Goal: Task Accomplishment & Management: Use online tool/utility

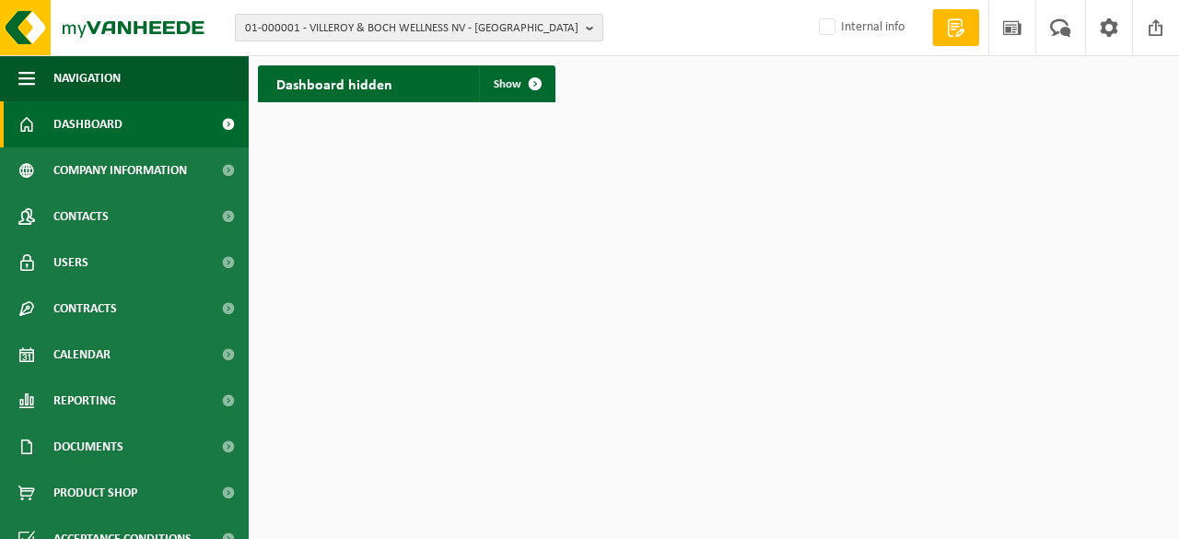
click at [589, 27] on b "button" at bounding box center [594, 28] width 17 height 26
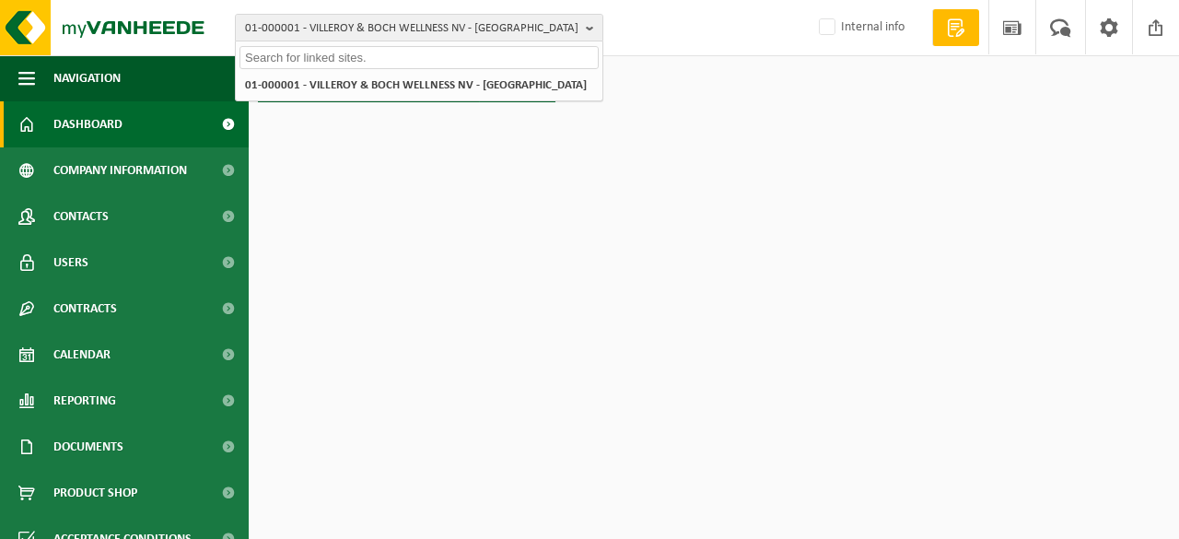
click at [312, 51] on input "text" at bounding box center [418, 57] width 359 height 23
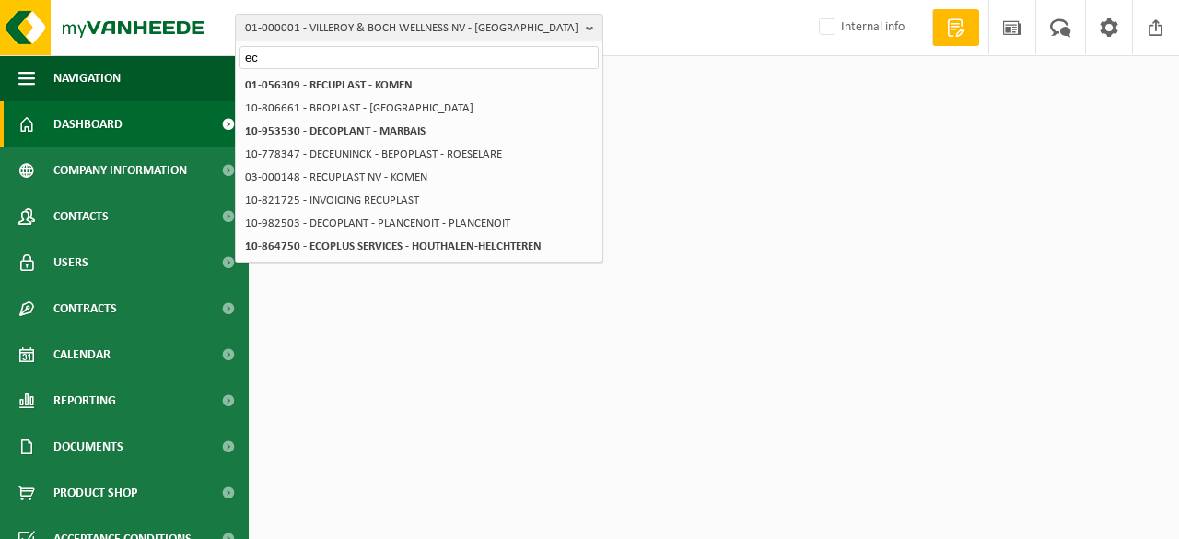
type input "e"
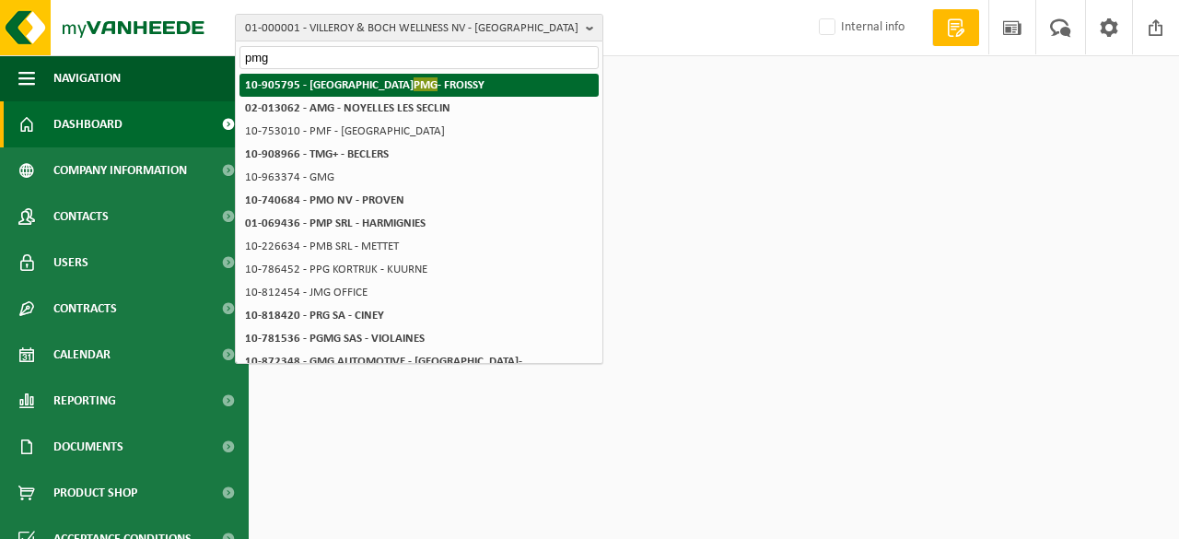
type input "pmg"
click at [336, 87] on strong "10-905795 - VEOLIA PMG - FROISSY" at bounding box center [364, 84] width 239 height 14
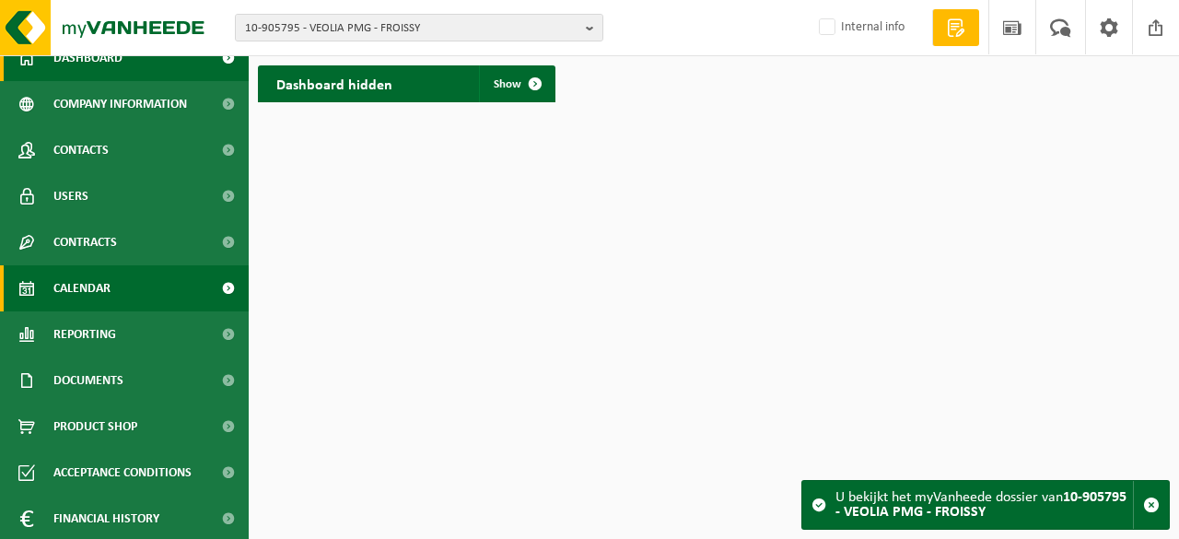
scroll to position [92, 0]
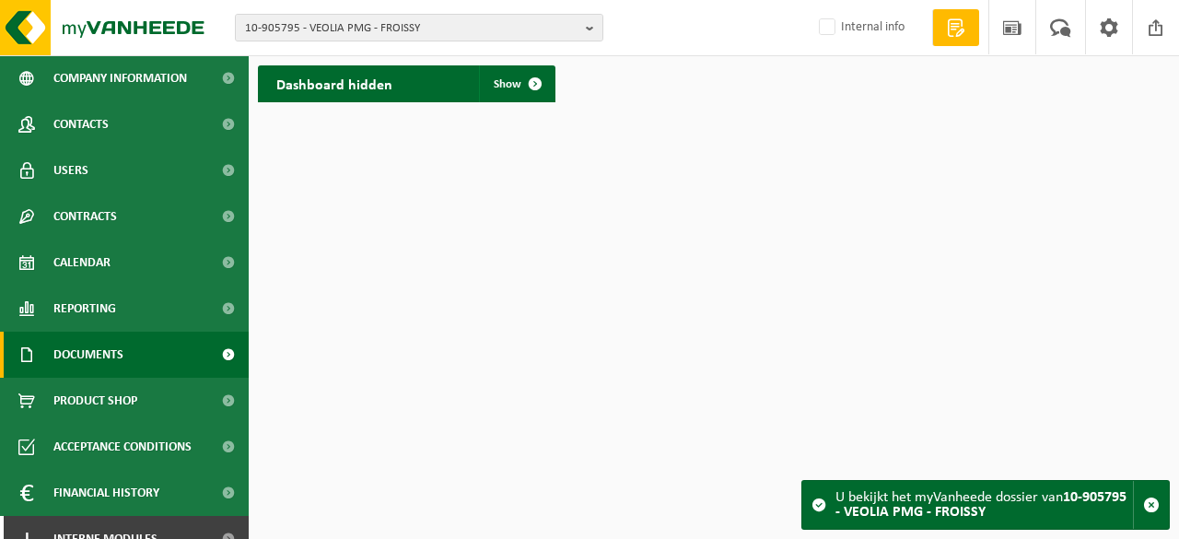
click at [116, 342] on span "Documents" at bounding box center [88, 355] width 70 height 46
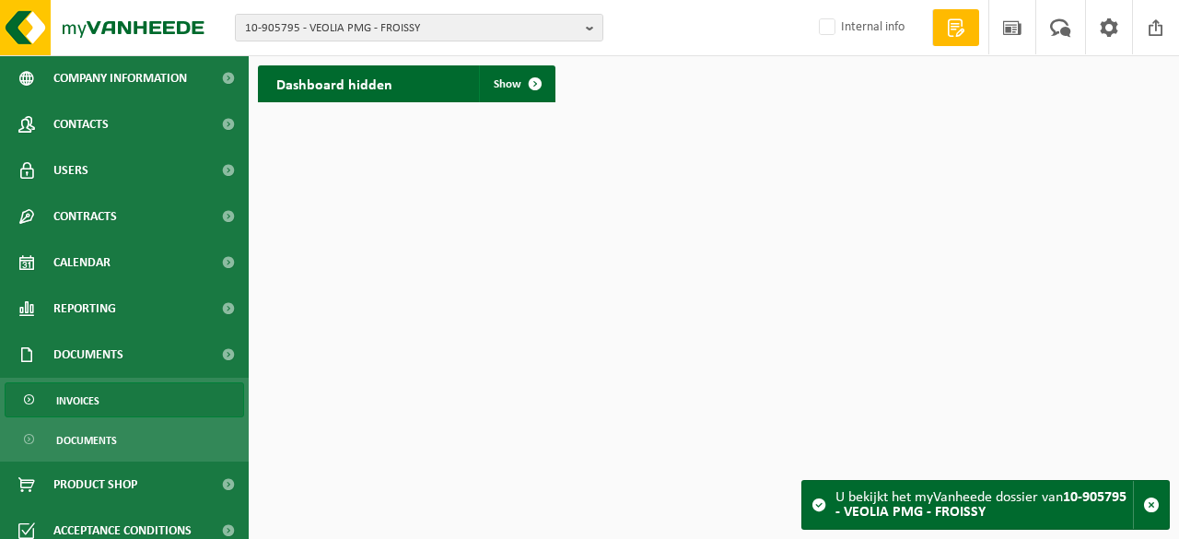
click at [91, 402] on span "Invoices" at bounding box center [77, 400] width 43 height 35
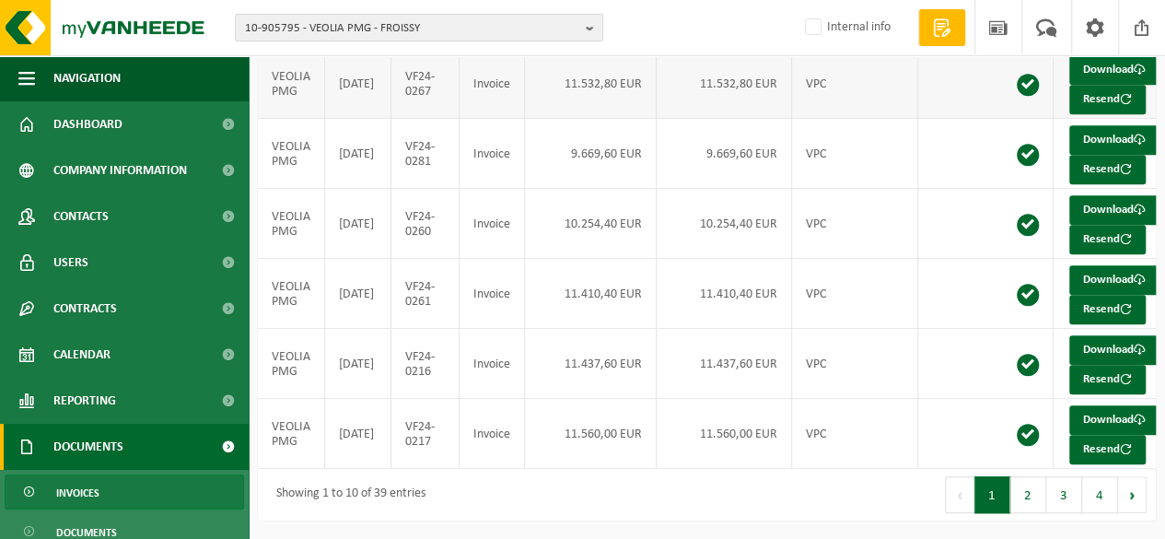
scroll to position [617, 0]
click at [1020, 495] on button "2" at bounding box center [1028, 494] width 36 height 37
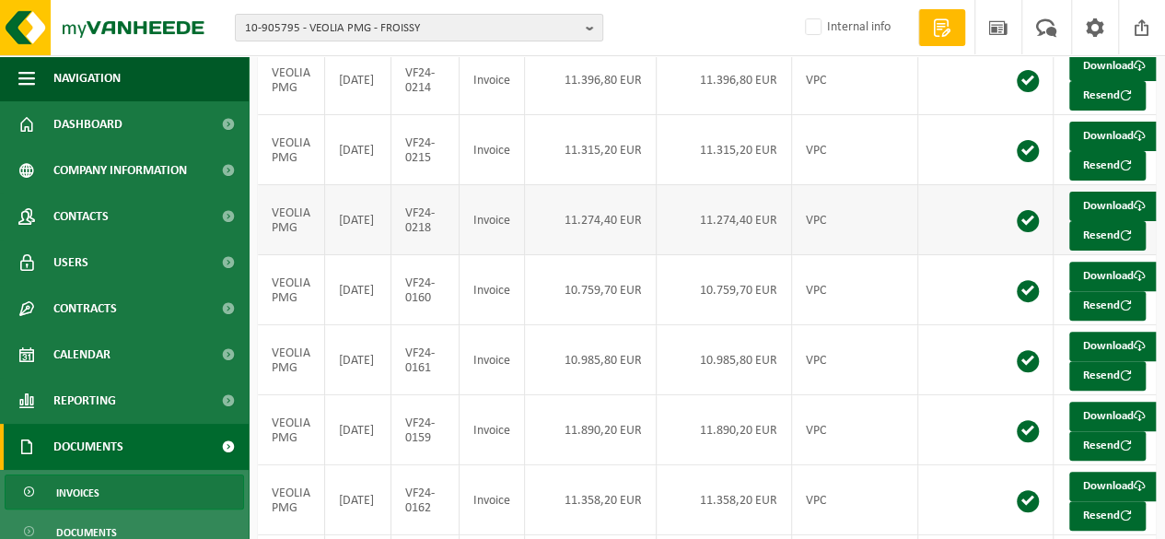
scroll to position [0, 0]
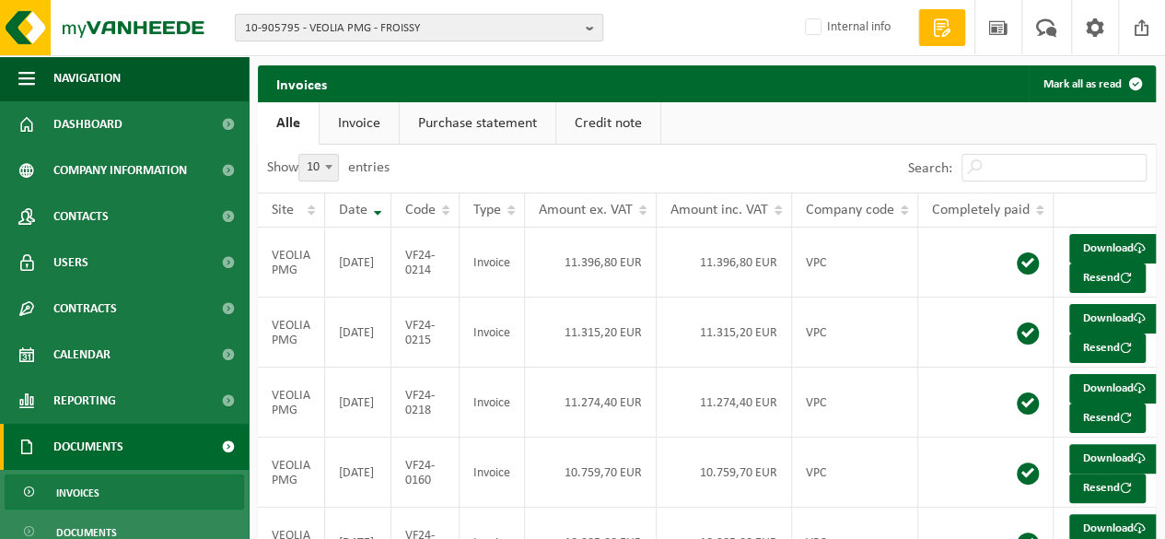
click at [442, 30] on span "10-905795 - VEOLIA PMG - FROISSY" at bounding box center [411, 29] width 333 height 28
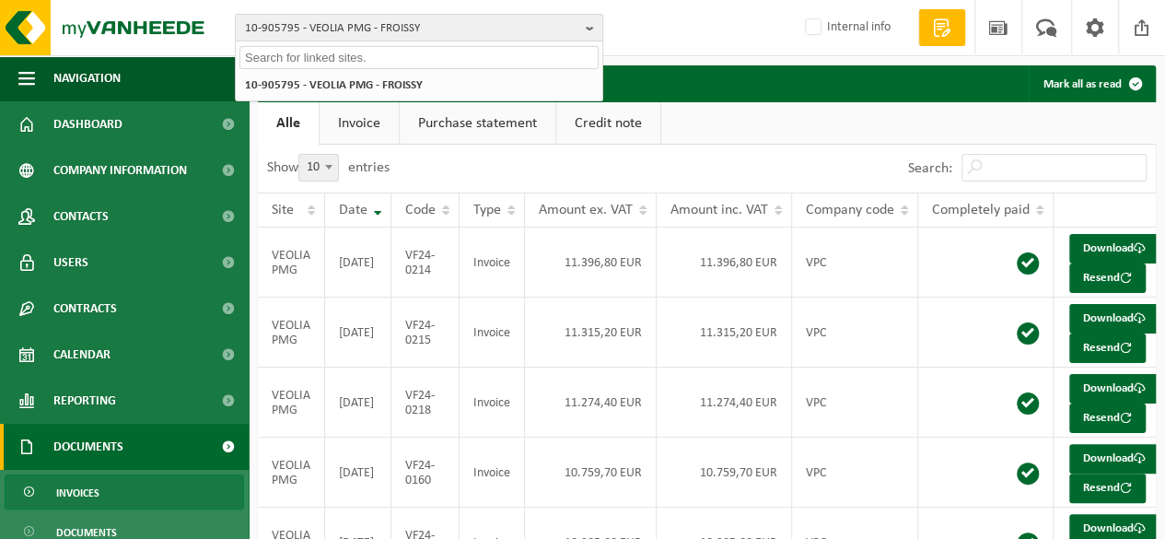
click at [372, 51] on input "text" at bounding box center [418, 57] width 359 height 23
click at [1145, 367] on td "Download Resend" at bounding box center [1115, 332] width 122 height 70
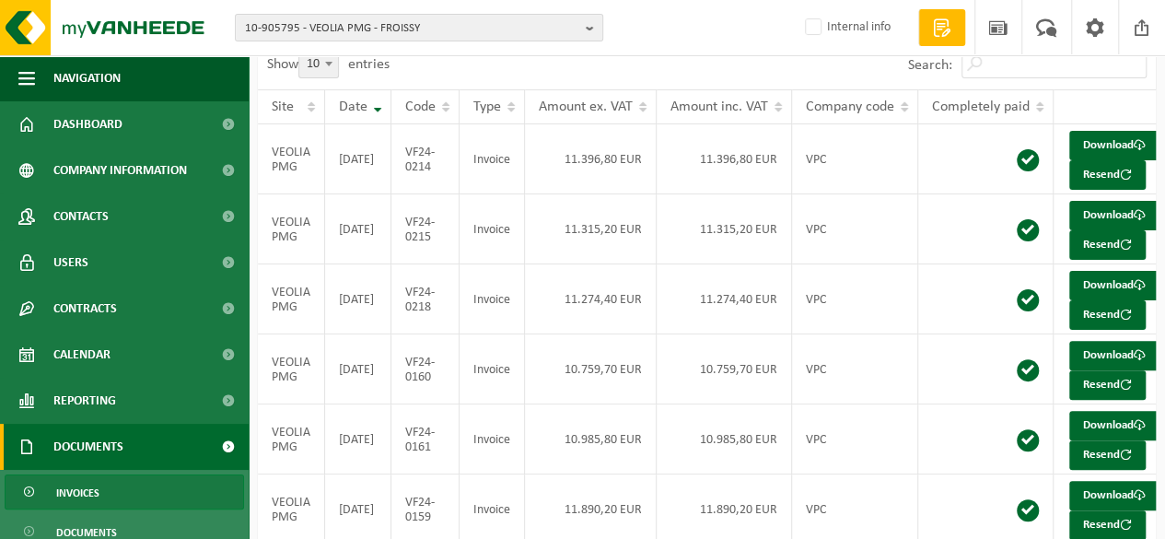
scroll to position [92, 0]
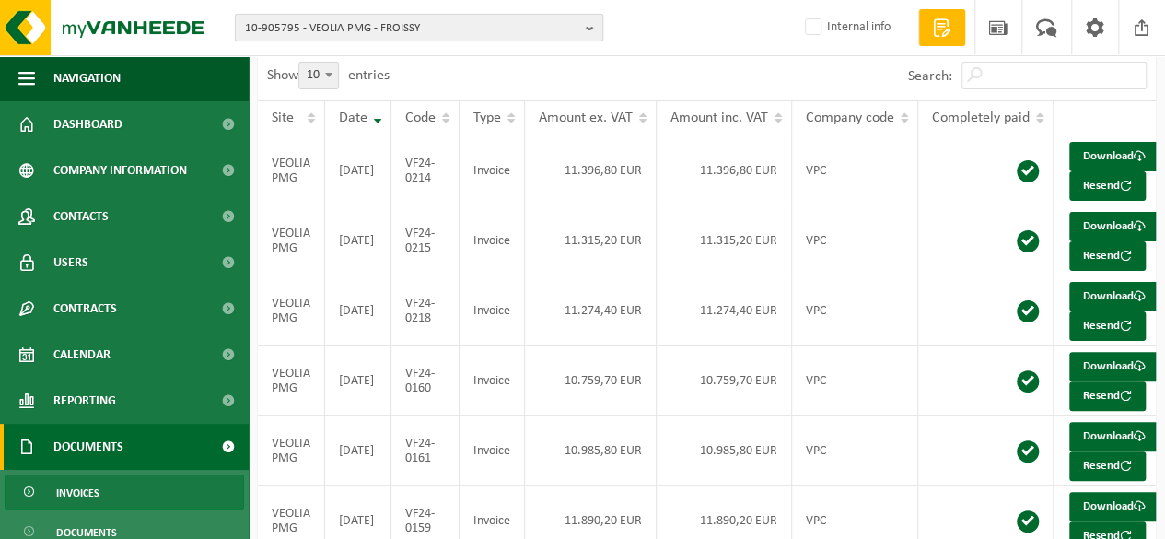
click at [431, 30] on span "10-905795 - VEOLIA PMG - FROISSY" at bounding box center [411, 29] width 333 height 28
click at [364, 40] on span "10-905795 - VEOLIA PMG - FROISSY" at bounding box center [411, 29] width 333 height 28
click at [441, 27] on span "10-905795 - VEOLIA PMG - FROISSY" at bounding box center [411, 29] width 333 height 28
click at [356, 58] on input "text" at bounding box center [418, 57] width 359 height 23
type input "VEOLIA"
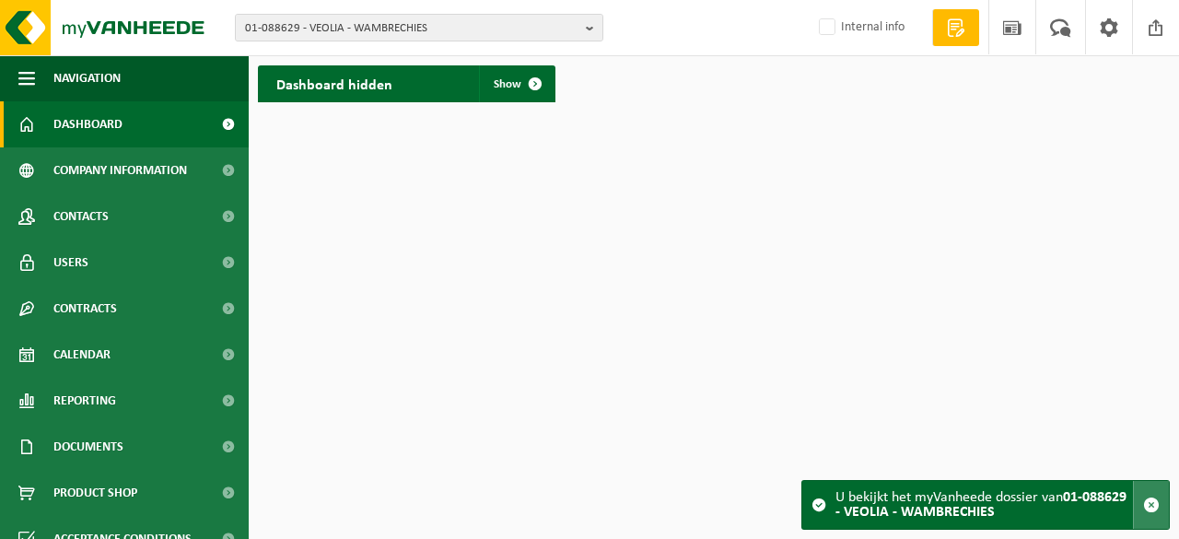
click at [1151, 506] on span "button" at bounding box center [1151, 504] width 17 height 17
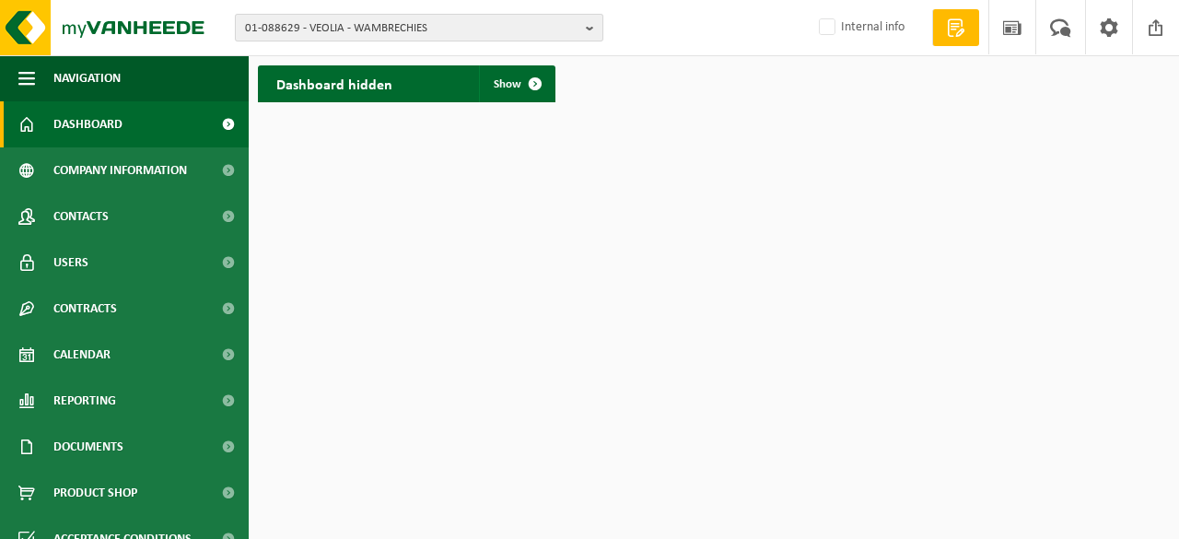
click at [468, 27] on span "01-088629 - VEOLIA - WAMBRECHIES" at bounding box center [411, 29] width 333 height 28
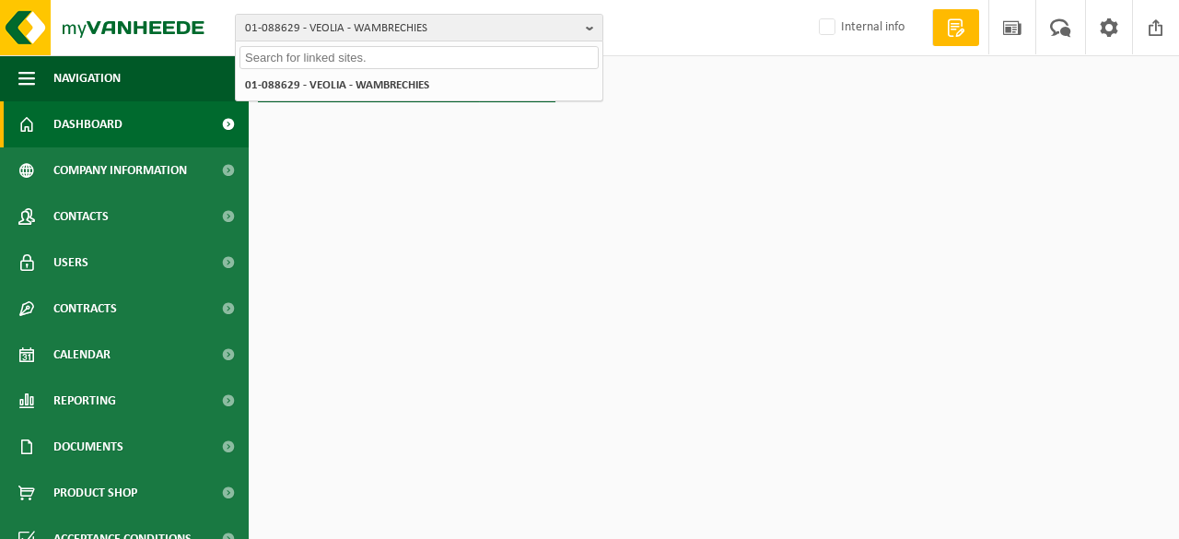
click at [291, 56] on input "text" at bounding box center [418, 57] width 359 height 23
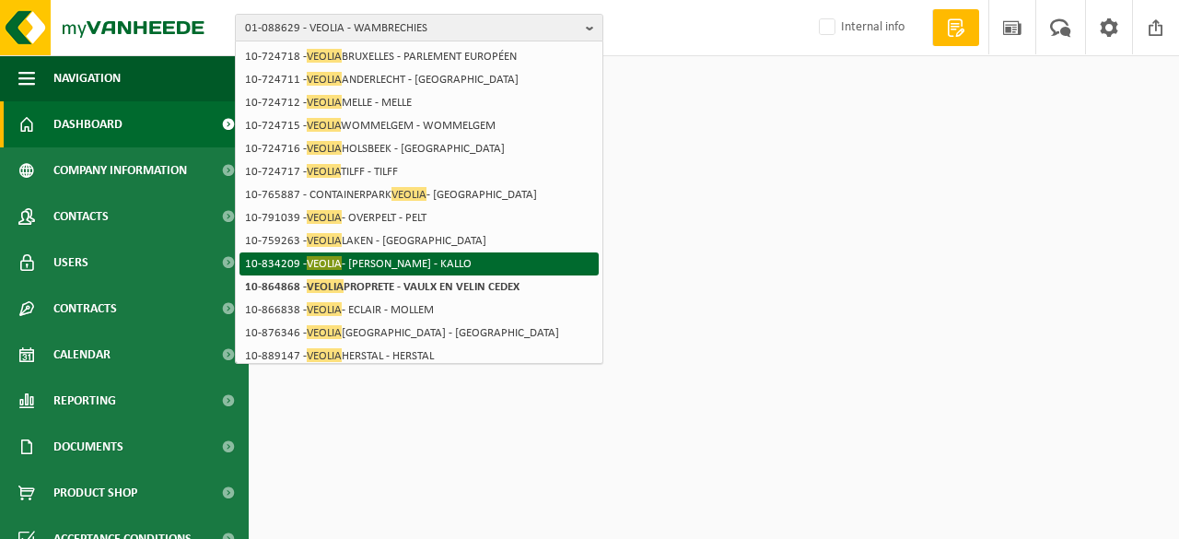
scroll to position [105, 0]
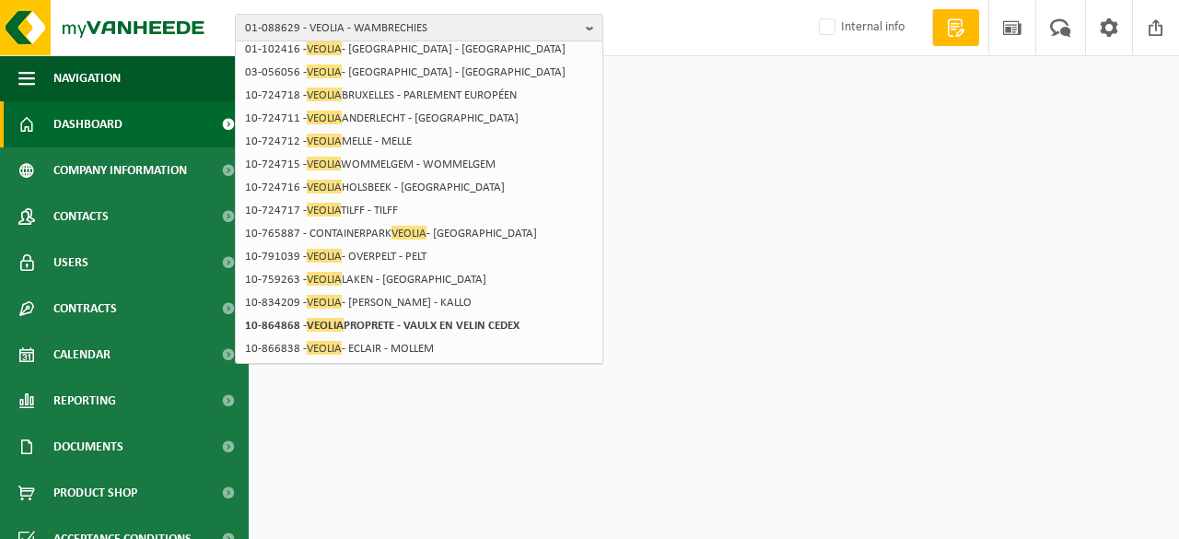
type input "VEOLIA"
click at [364, 20] on span "01-088629 - VEOLIA - WAMBRECHIES" at bounding box center [411, 29] width 333 height 28
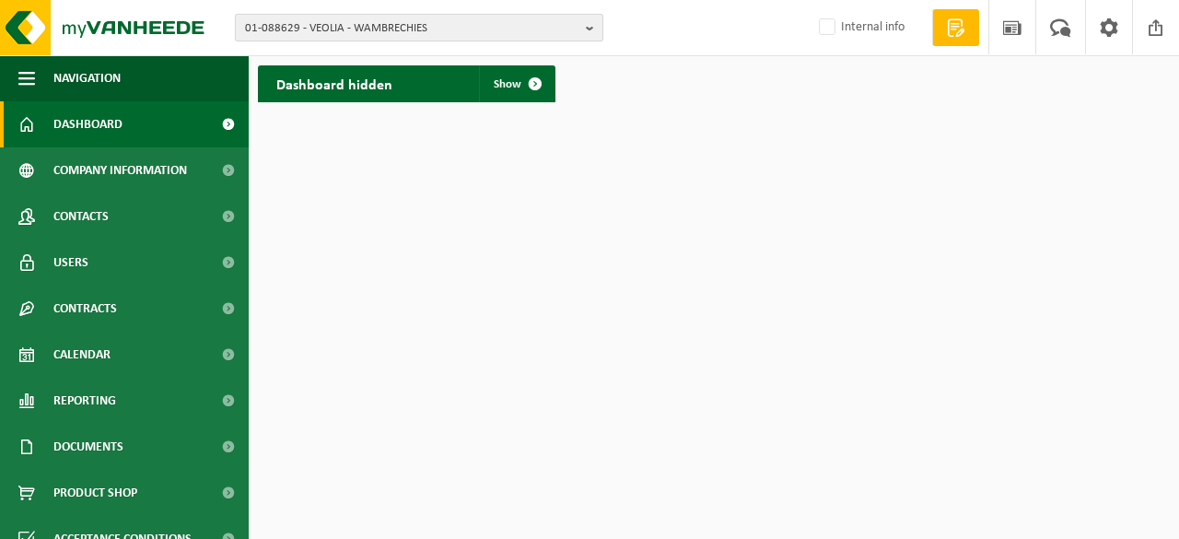
click at [513, 33] on span "01-088629 - VEOLIA - WAMBRECHIES" at bounding box center [411, 29] width 333 height 28
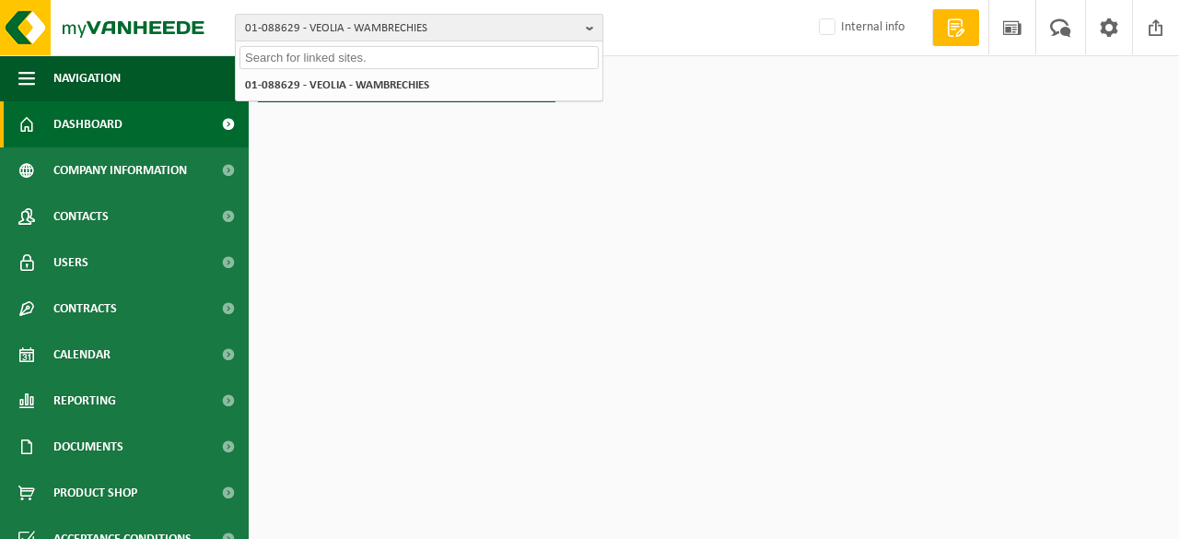
scroll to position [0, 0]
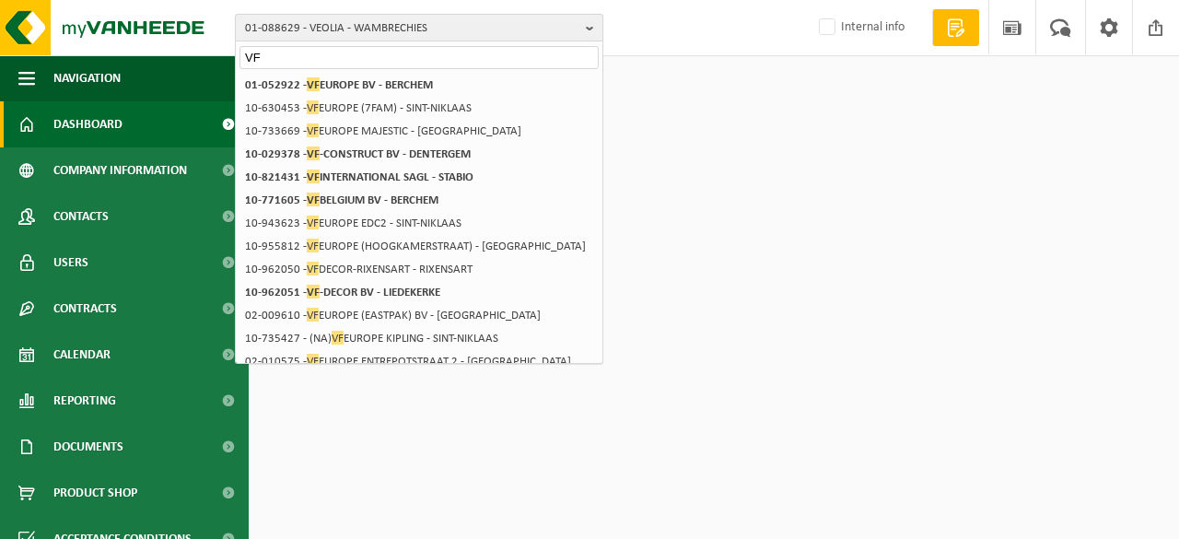
type input "V"
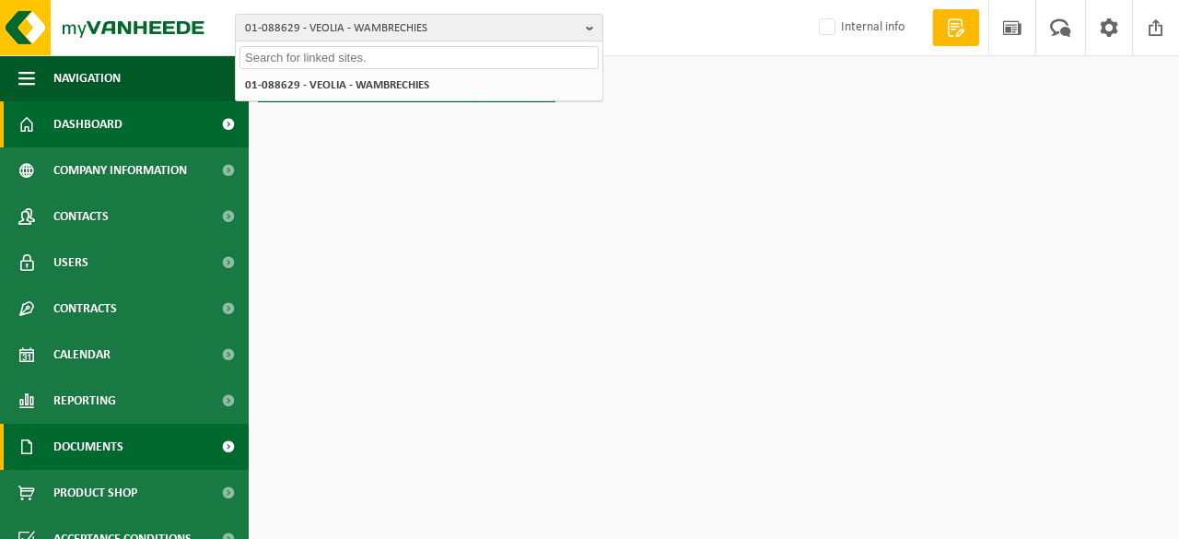
click at [122, 447] on span "Documents" at bounding box center [88, 447] width 70 height 46
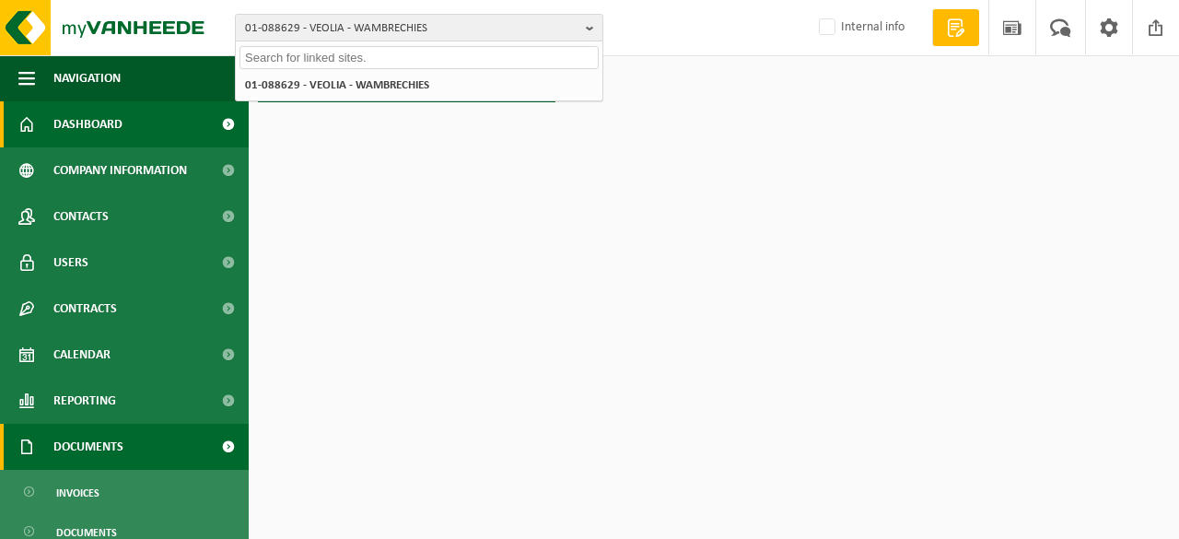
scroll to position [92, 0]
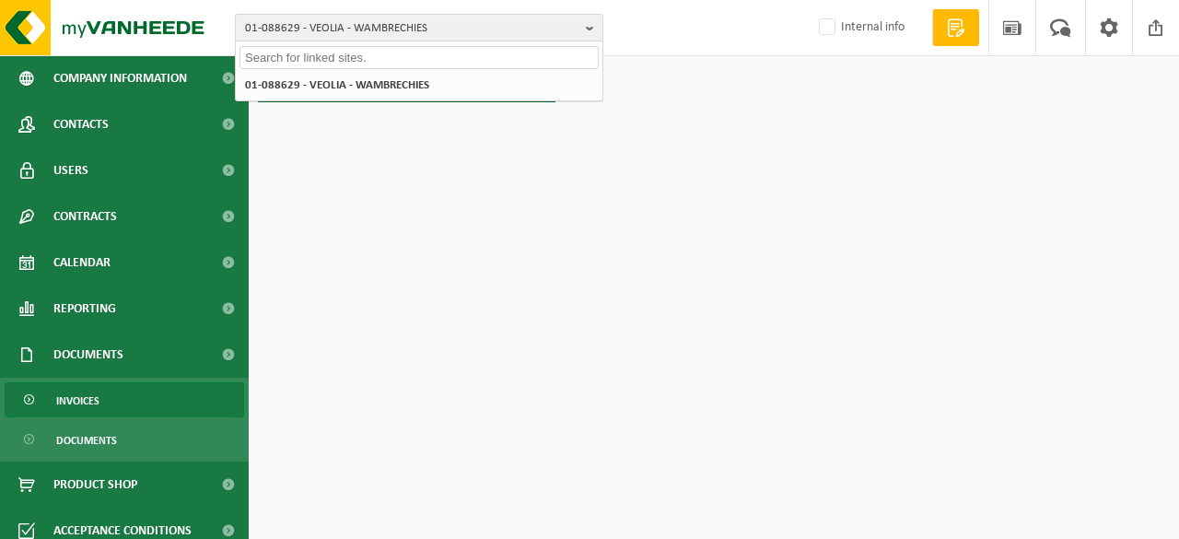
click at [94, 404] on span "Invoices" at bounding box center [77, 400] width 43 height 35
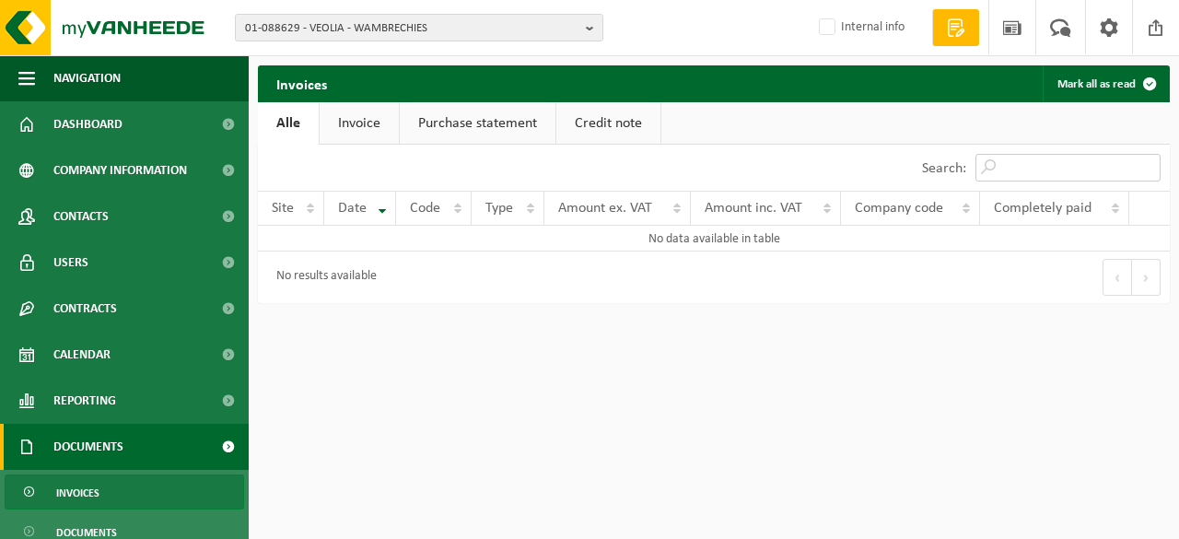
click at [1055, 171] on input "Search:" at bounding box center [1067, 168] width 185 height 28
click at [1048, 164] on input "VF2500205" at bounding box center [1067, 168] width 185 height 28
click at [361, 124] on link "Invoice" at bounding box center [359, 123] width 79 height 42
click at [276, 121] on link "Alle" at bounding box center [288, 123] width 60 height 42
click at [1037, 167] on input "VF250205" at bounding box center [1067, 168] width 185 height 28
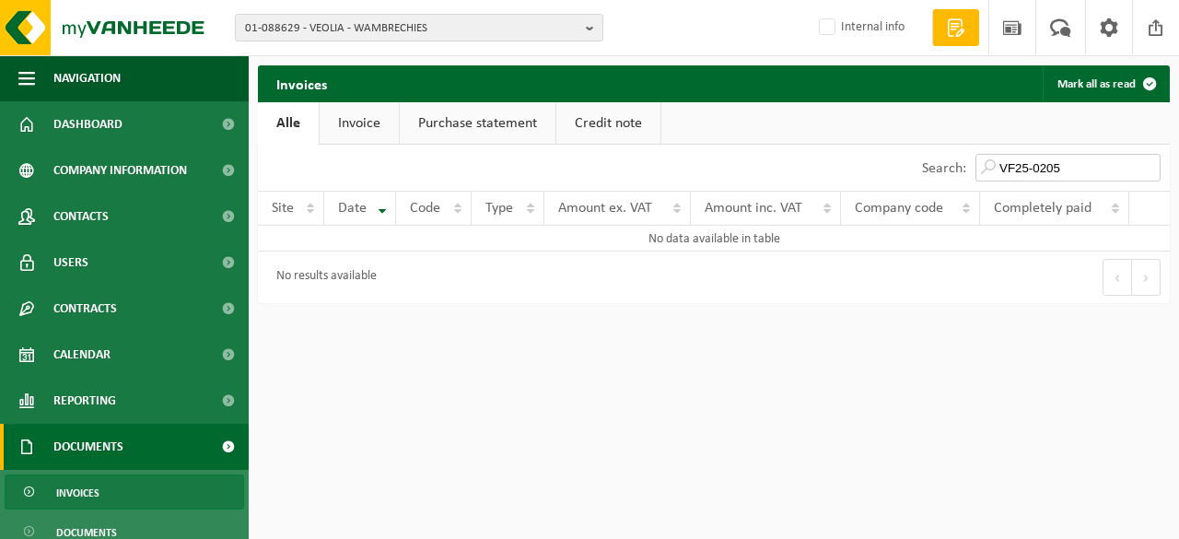
drag, startPoint x: 1092, startPoint y: 162, endPoint x: 899, endPoint y: 163, distance: 193.4
click at [899, 163] on div "Search: VF25-0205" at bounding box center [942, 168] width 456 height 46
type input "VF25-0205"
